Goal: Information Seeking & Learning: Learn about a topic

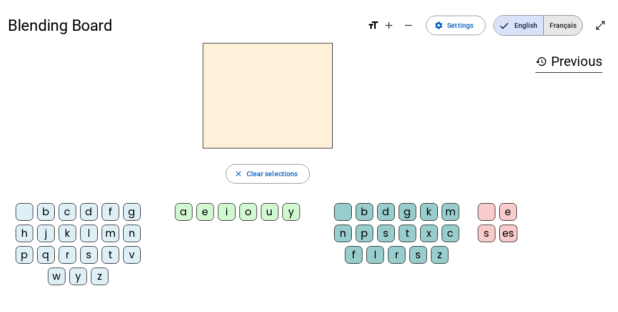
click at [408, 25] on span "Français" at bounding box center [563, 26] width 39 height 20
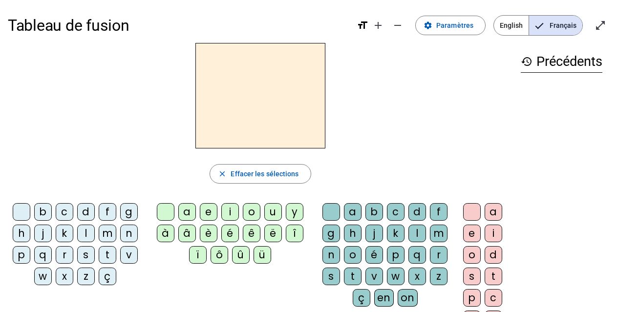
click at [42, 181] on div "j" at bounding box center [43, 234] width 18 height 18
click at [208, 181] on div "e" at bounding box center [209, 212] width 18 height 18
click at [86, 181] on div "d" at bounding box center [86, 212] width 18 height 18
click at [112, 181] on div "m" at bounding box center [108, 234] width 18 height 18
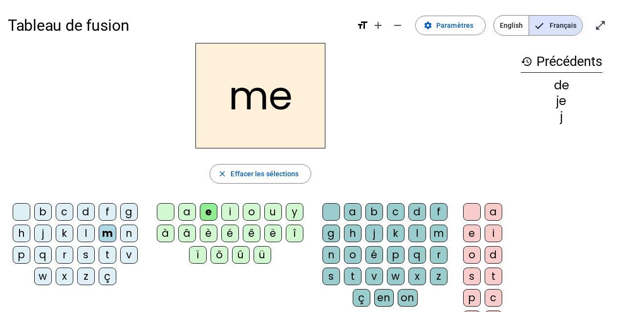
click at [89, 181] on div "l" at bounding box center [86, 234] width 18 height 18
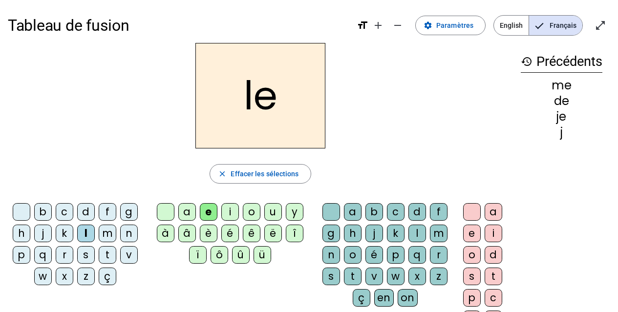
click at [272, 181] on div "u" at bounding box center [273, 212] width 18 height 18
click at [128, 181] on div "v" at bounding box center [129, 255] width 18 height 18
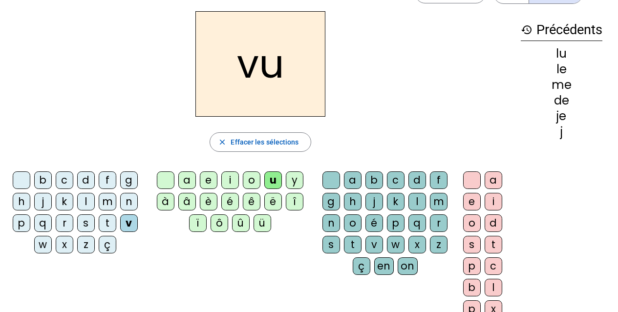
scroll to position [49, 0]
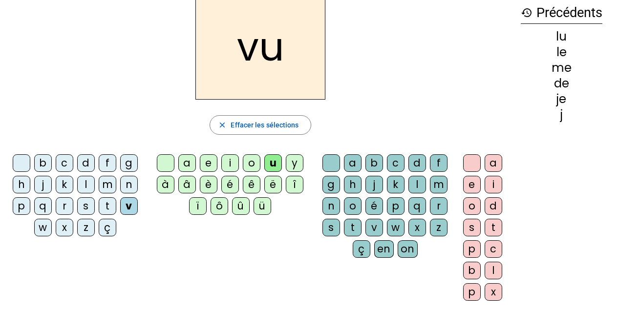
click at [45, 169] on div "b" at bounding box center [43, 163] width 18 height 18
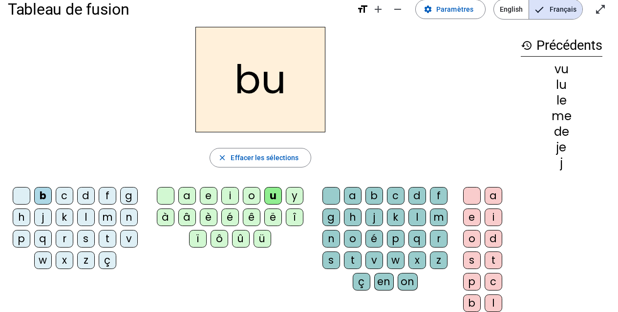
scroll to position [0, 0]
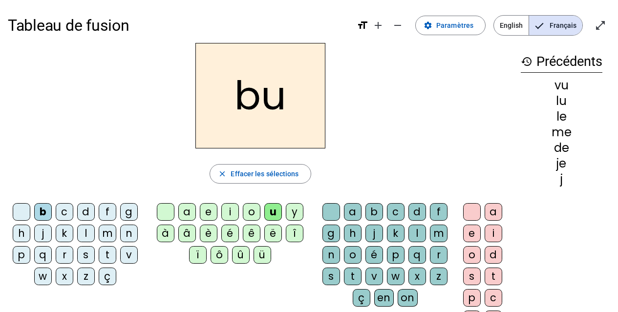
click at [23, 181] on div "p" at bounding box center [22, 255] width 18 height 18
click at [83, 181] on div "s" at bounding box center [86, 255] width 18 height 18
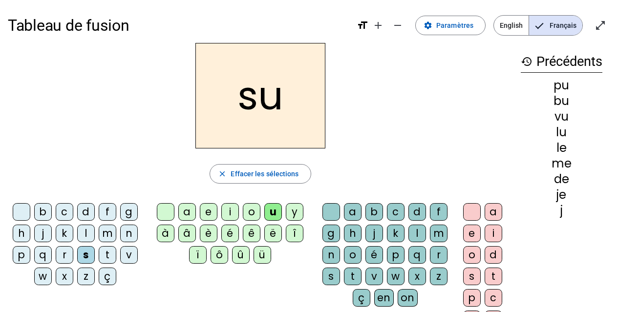
click at [188, 181] on div "a" at bounding box center [187, 212] width 18 height 18
click at [85, 181] on div "l" at bounding box center [86, 234] width 18 height 18
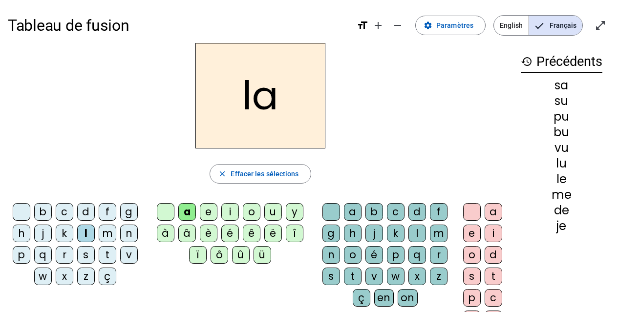
click at [394, 181] on div "c" at bounding box center [396, 212] width 18 height 18
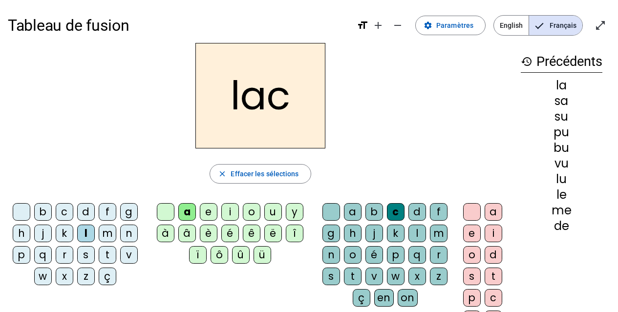
click at [83, 181] on div "s" at bounding box center [86, 255] width 18 height 18
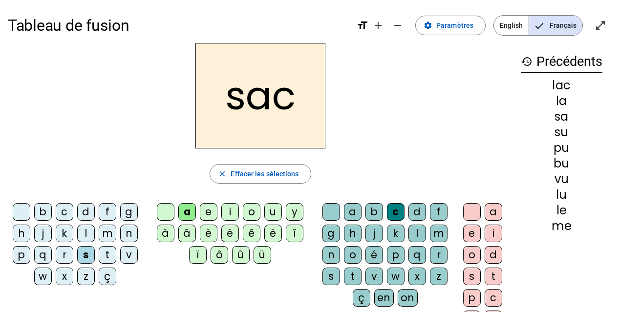
click at [110, 181] on div "t" at bounding box center [108, 255] width 18 height 18
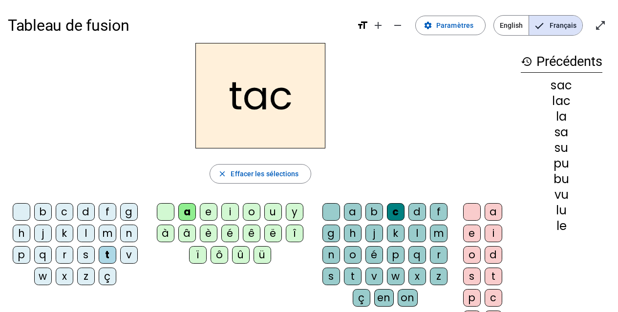
click at [408, 181] on div "o" at bounding box center [472, 255] width 18 height 18
